Goal: Task Accomplishment & Management: Manage account settings

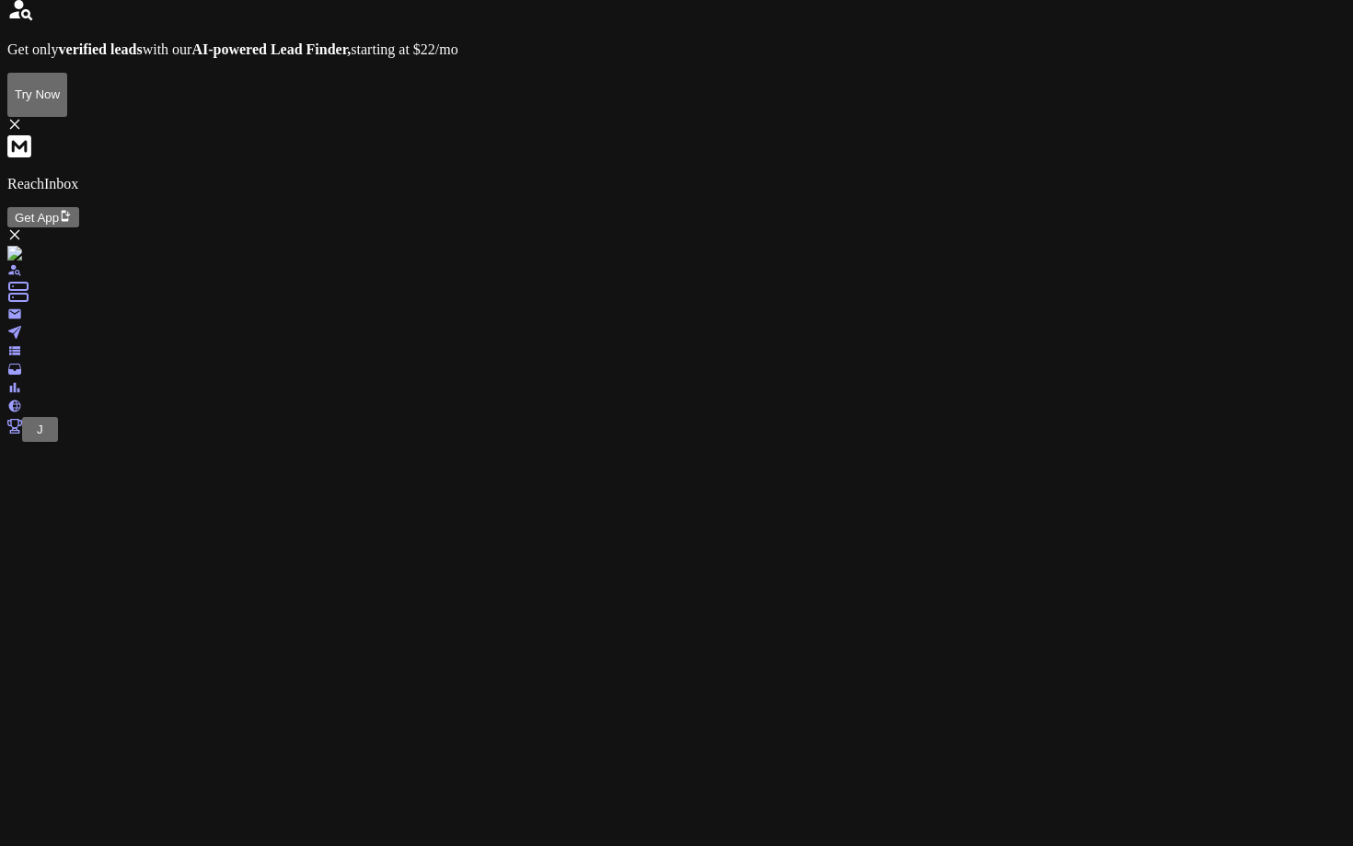
scroll to position [15, 0]
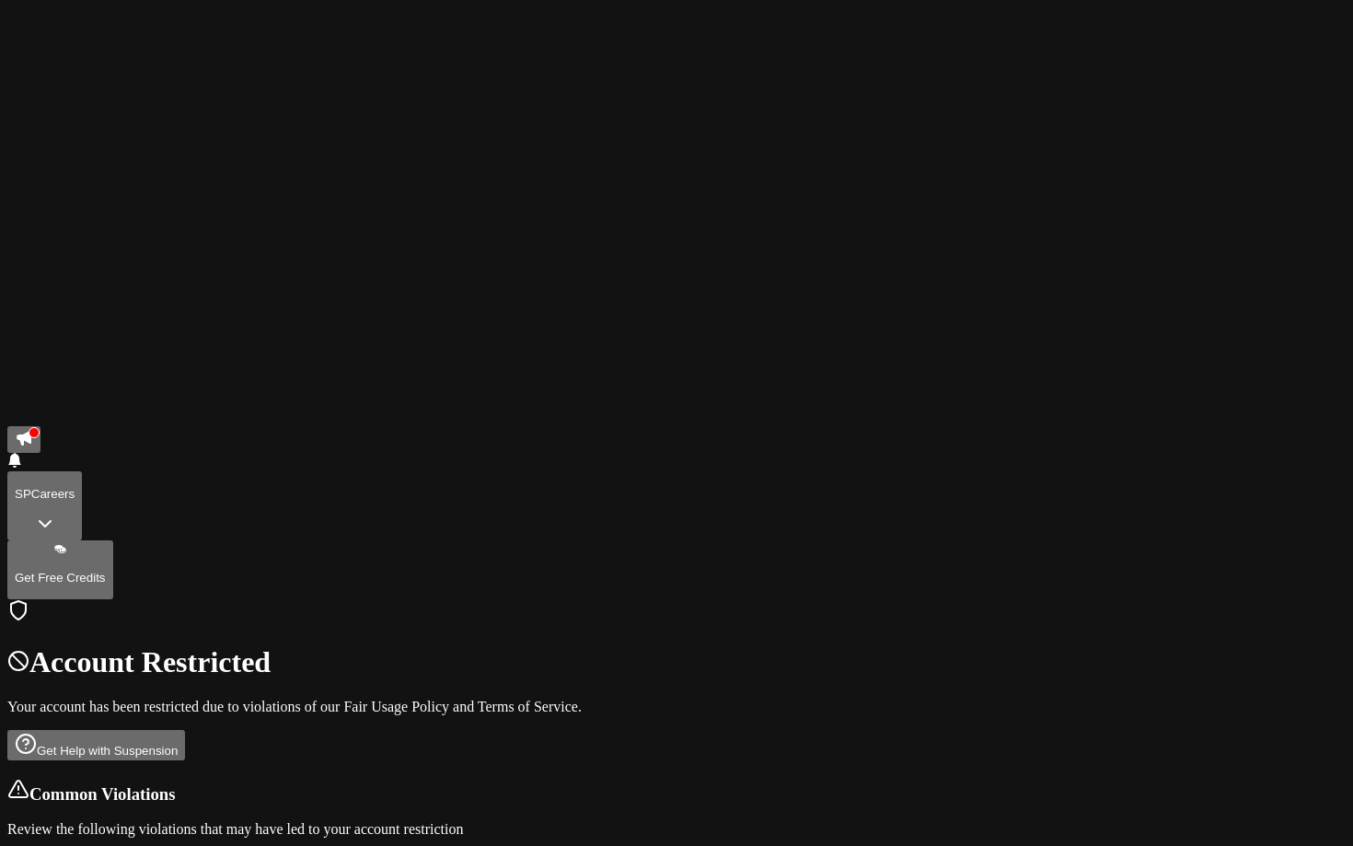
scroll to position [0, 0]
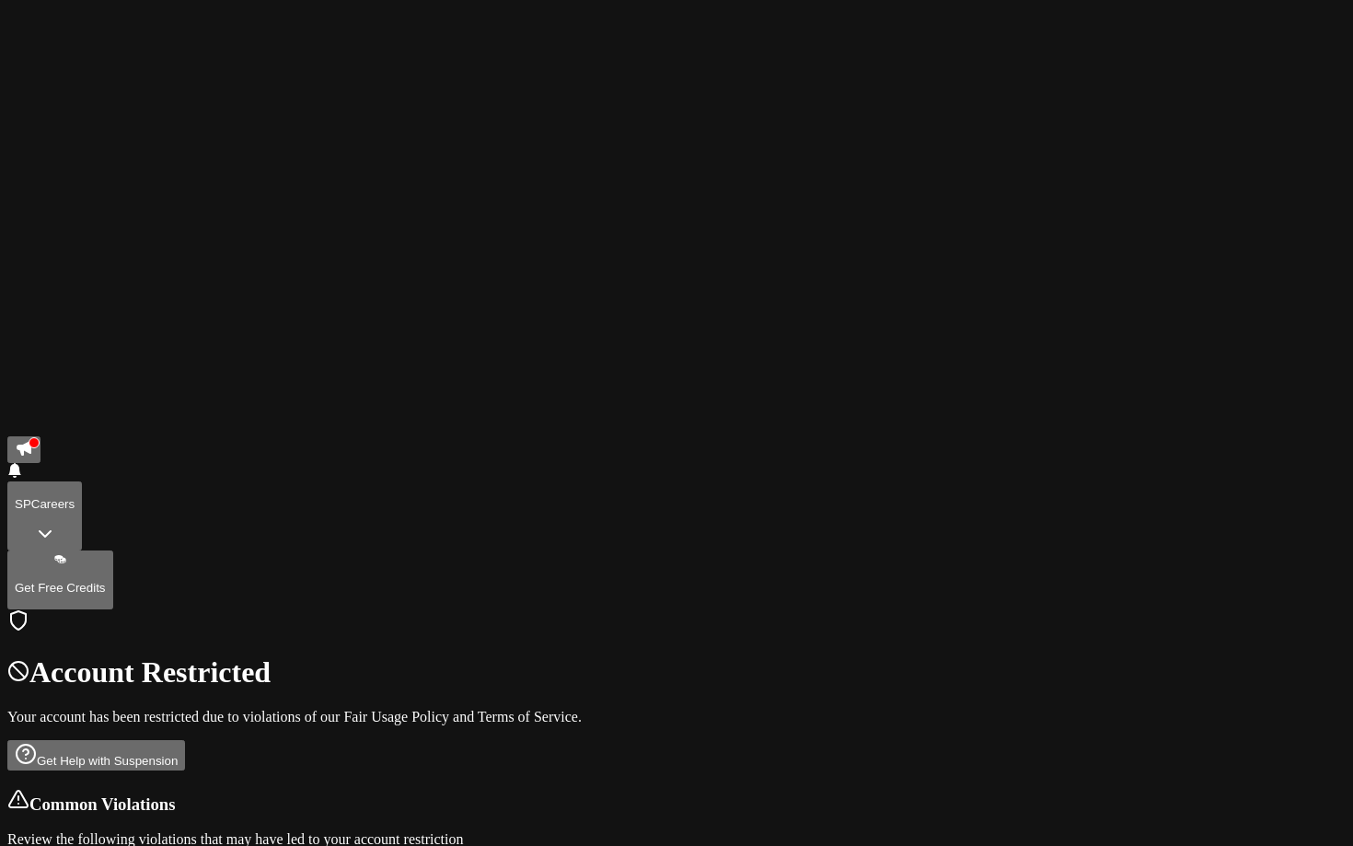
scroll to position [660, 0]
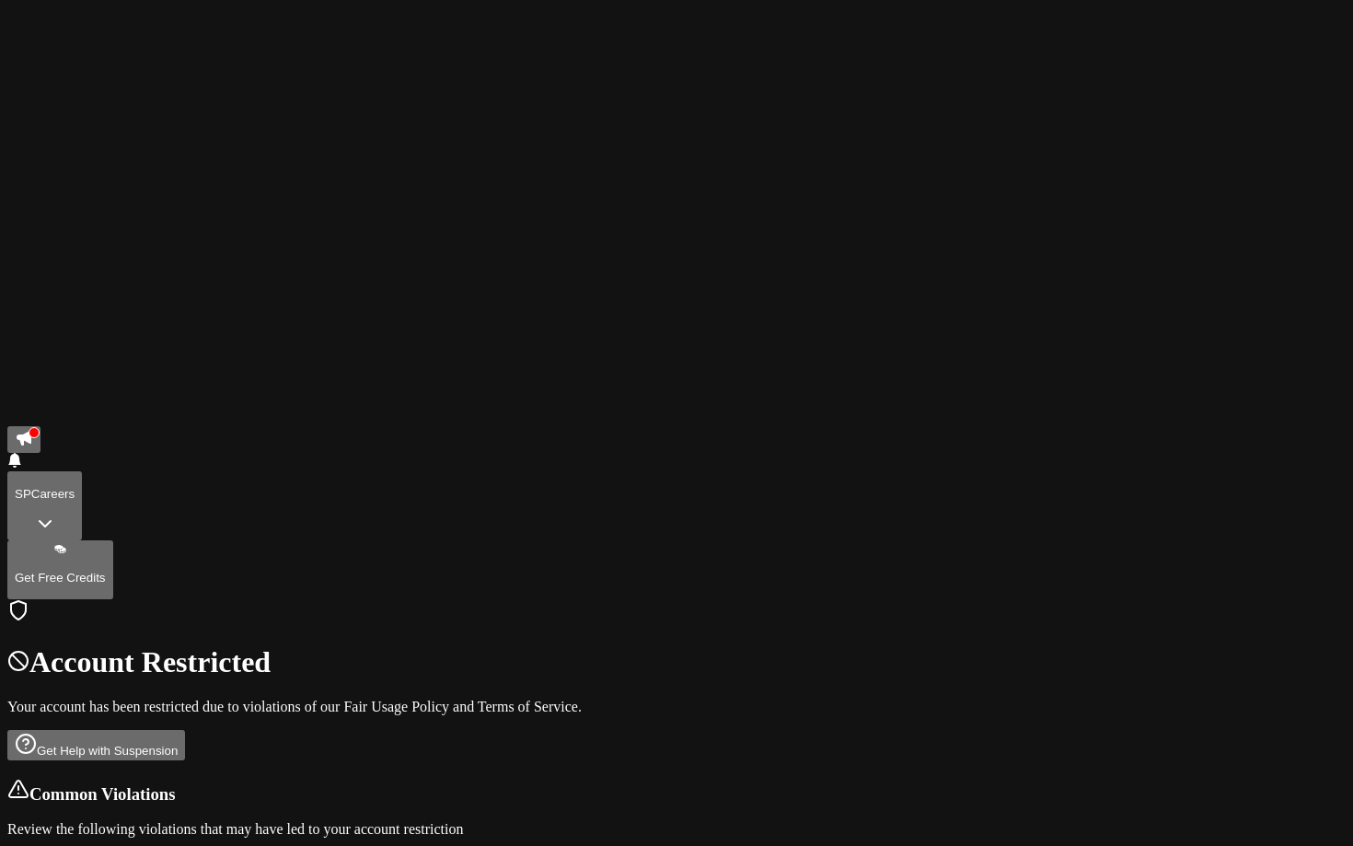
drag, startPoint x: 338, startPoint y: 453, endPoint x: 926, endPoint y: 606, distance: 607.7
